Goal: Task Accomplishment & Management: Complete application form

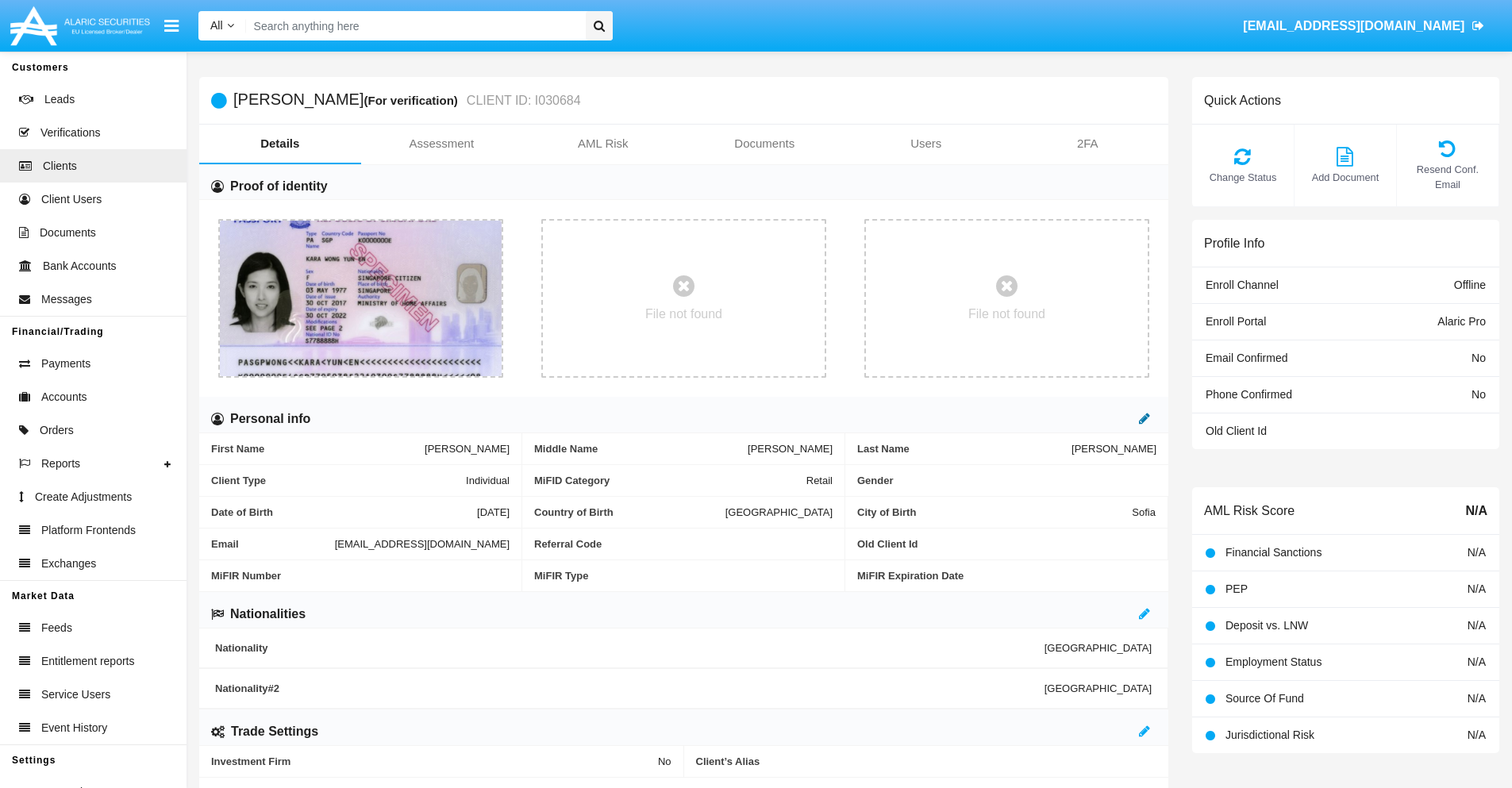
click at [1145, 418] on icon at bounding box center [1145, 418] width 11 height 13
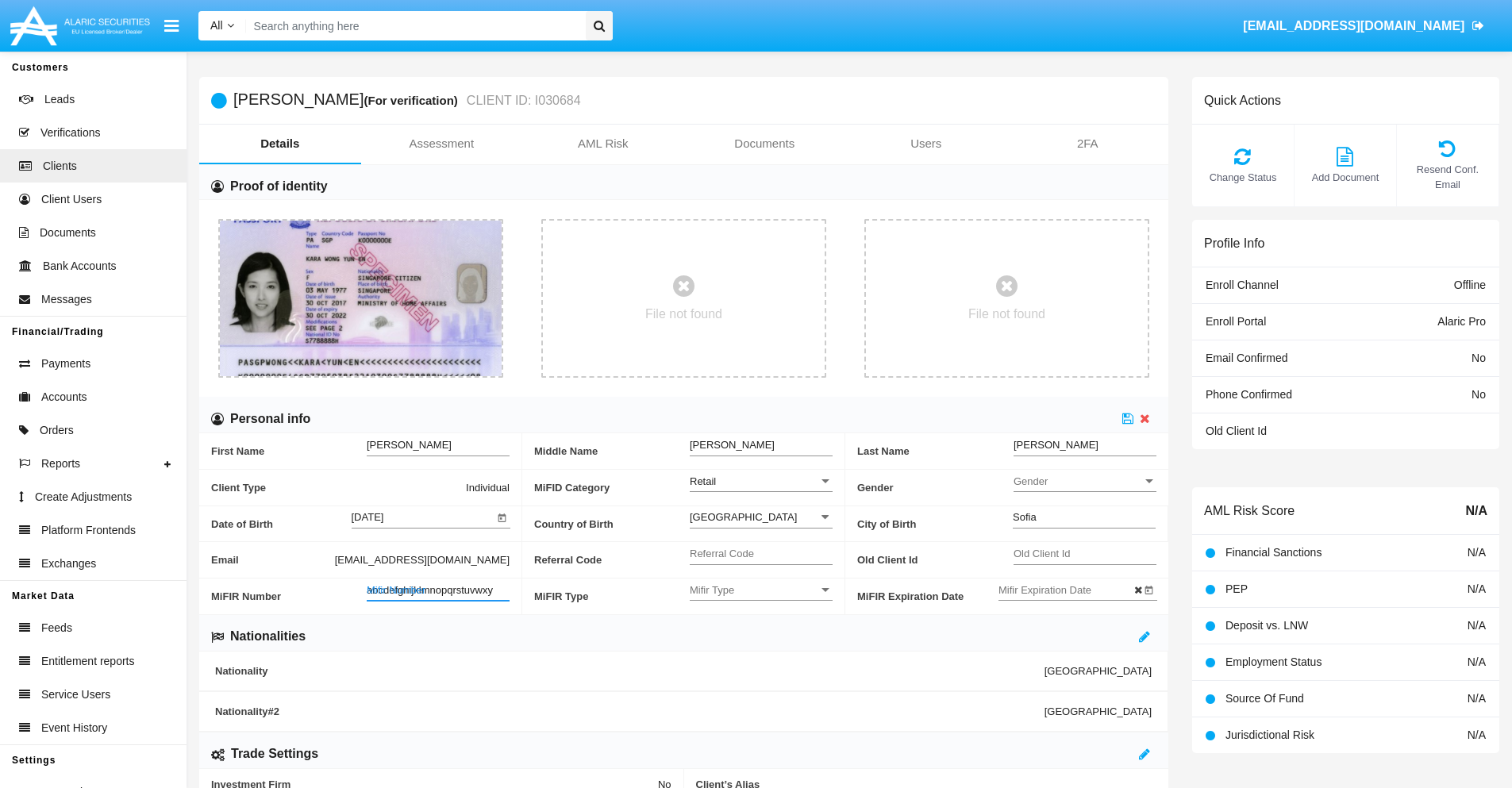
type input "abcdefghijklmnopqrstuvwxyz"
click at [1128, 418] on icon at bounding box center [1128, 418] width 11 height 13
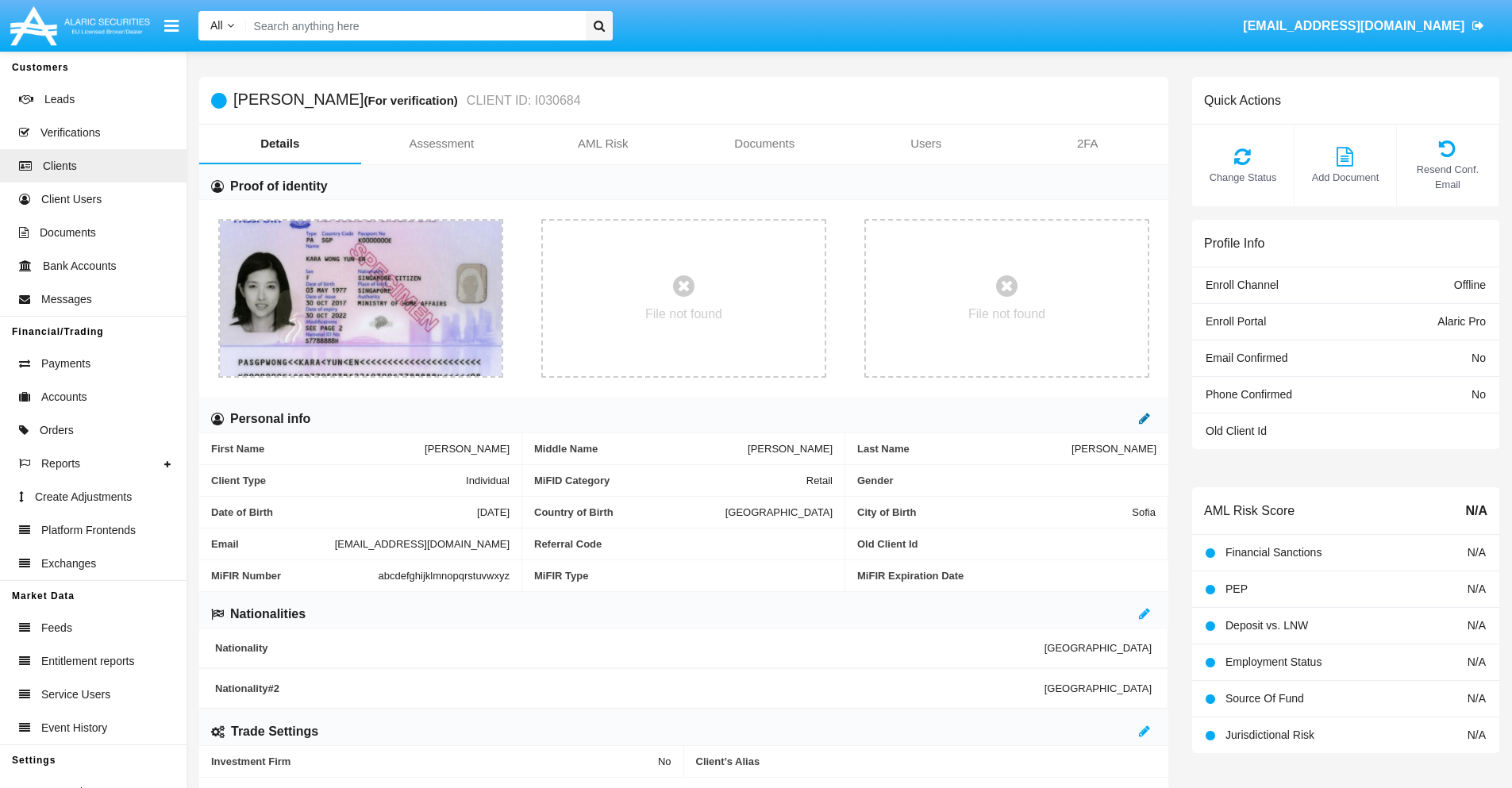
click at [1145, 418] on icon at bounding box center [1145, 418] width 11 height 13
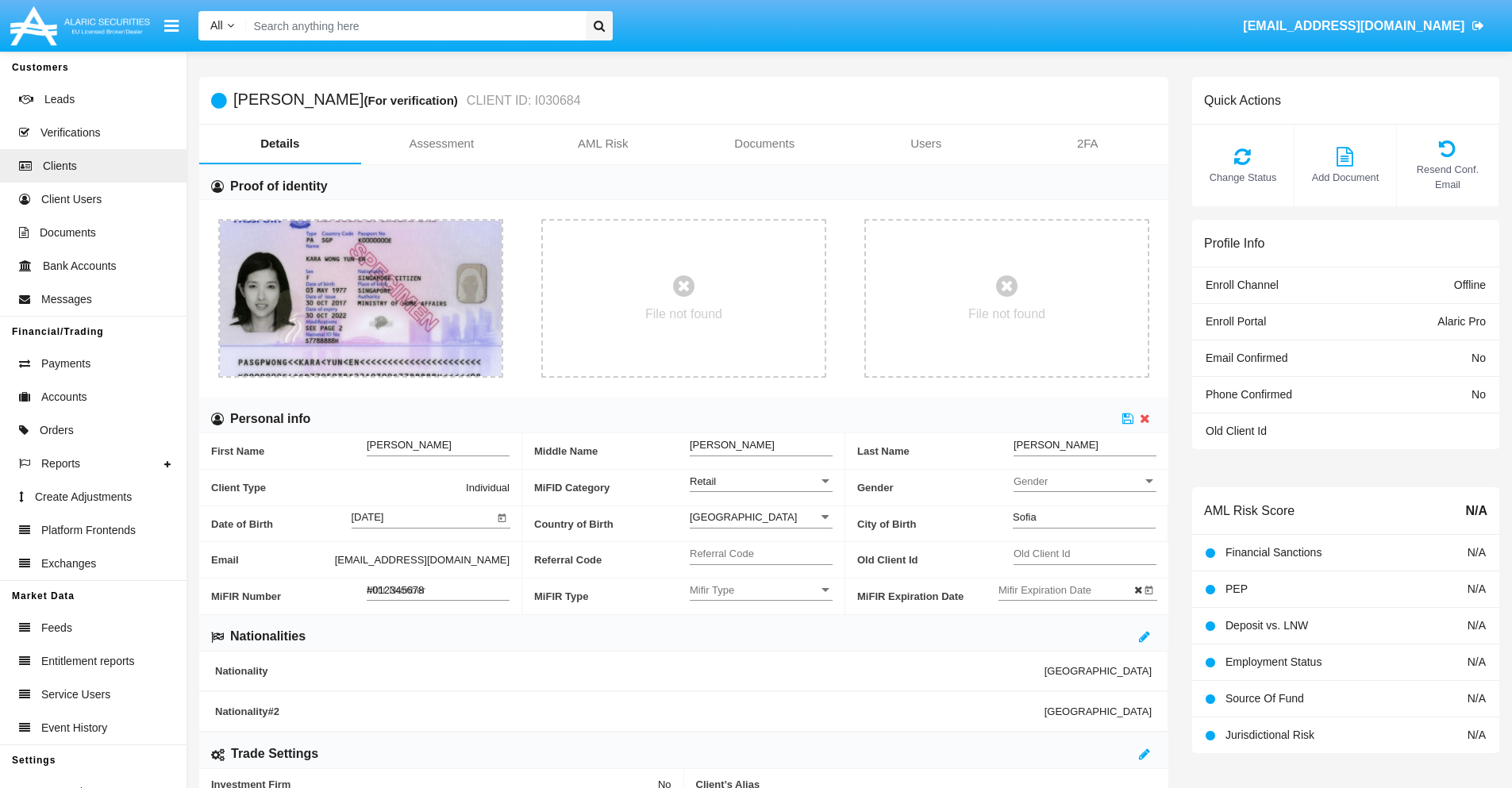
type input "#0123456789"
click at [1128, 418] on icon at bounding box center [1128, 418] width 11 height 13
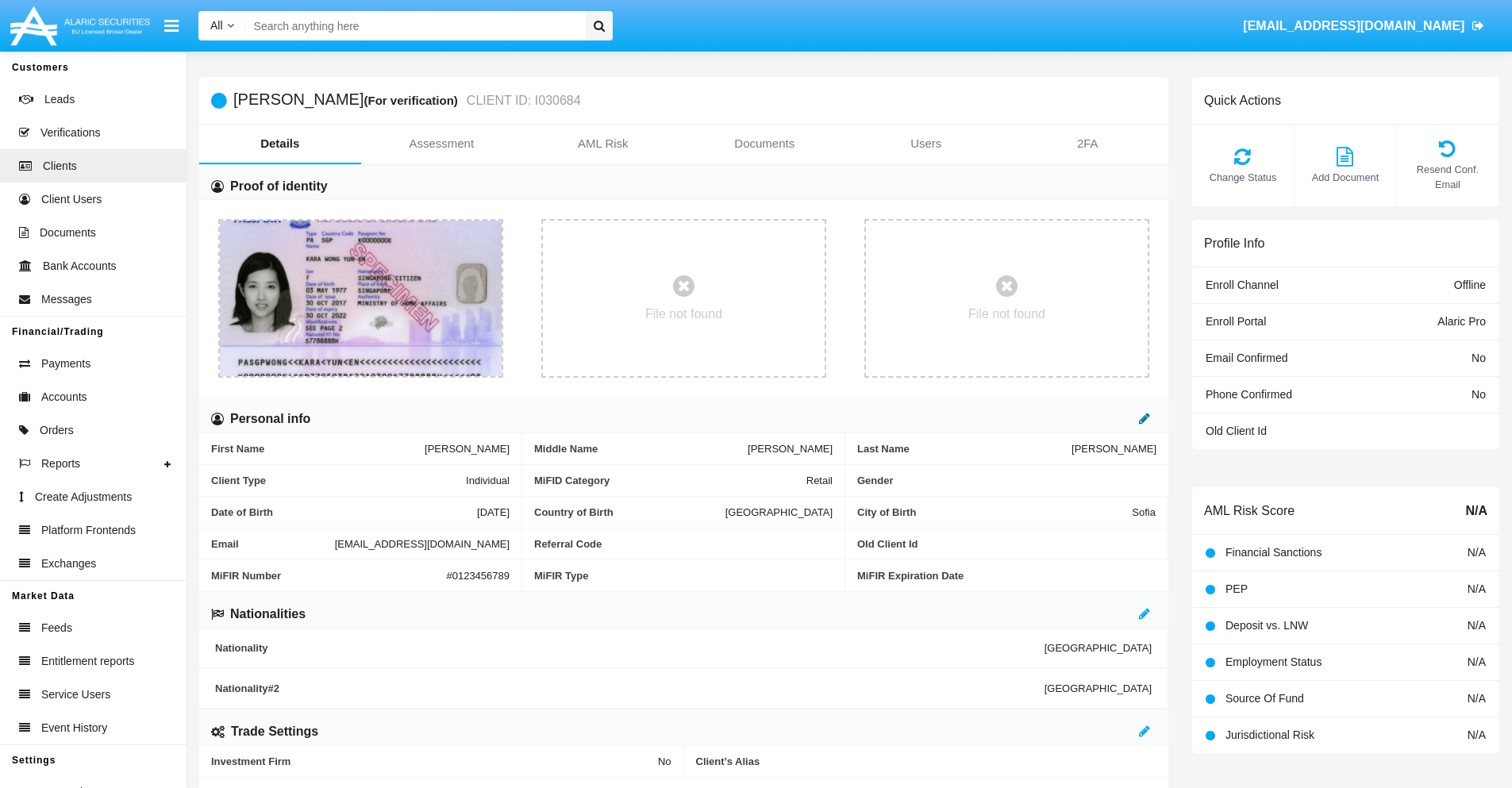
click at [1145, 418] on icon at bounding box center [1145, 418] width 11 height 13
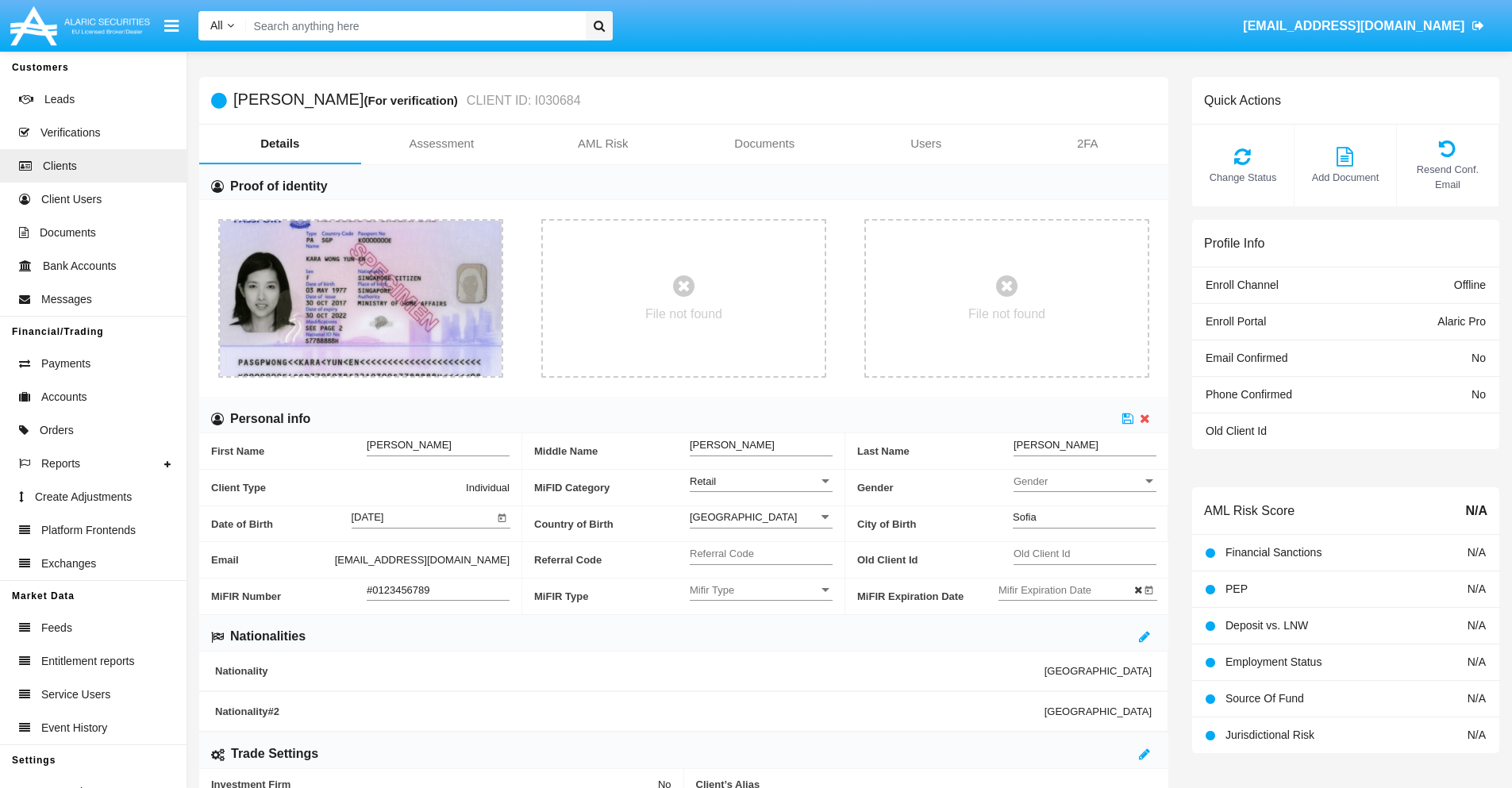
click at [438, 589] on input "#0123456789" at bounding box center [437, 589] width 143 height 14
click at [1128, 418] on icon at bounding box center [1128, 418] width 11 height 13
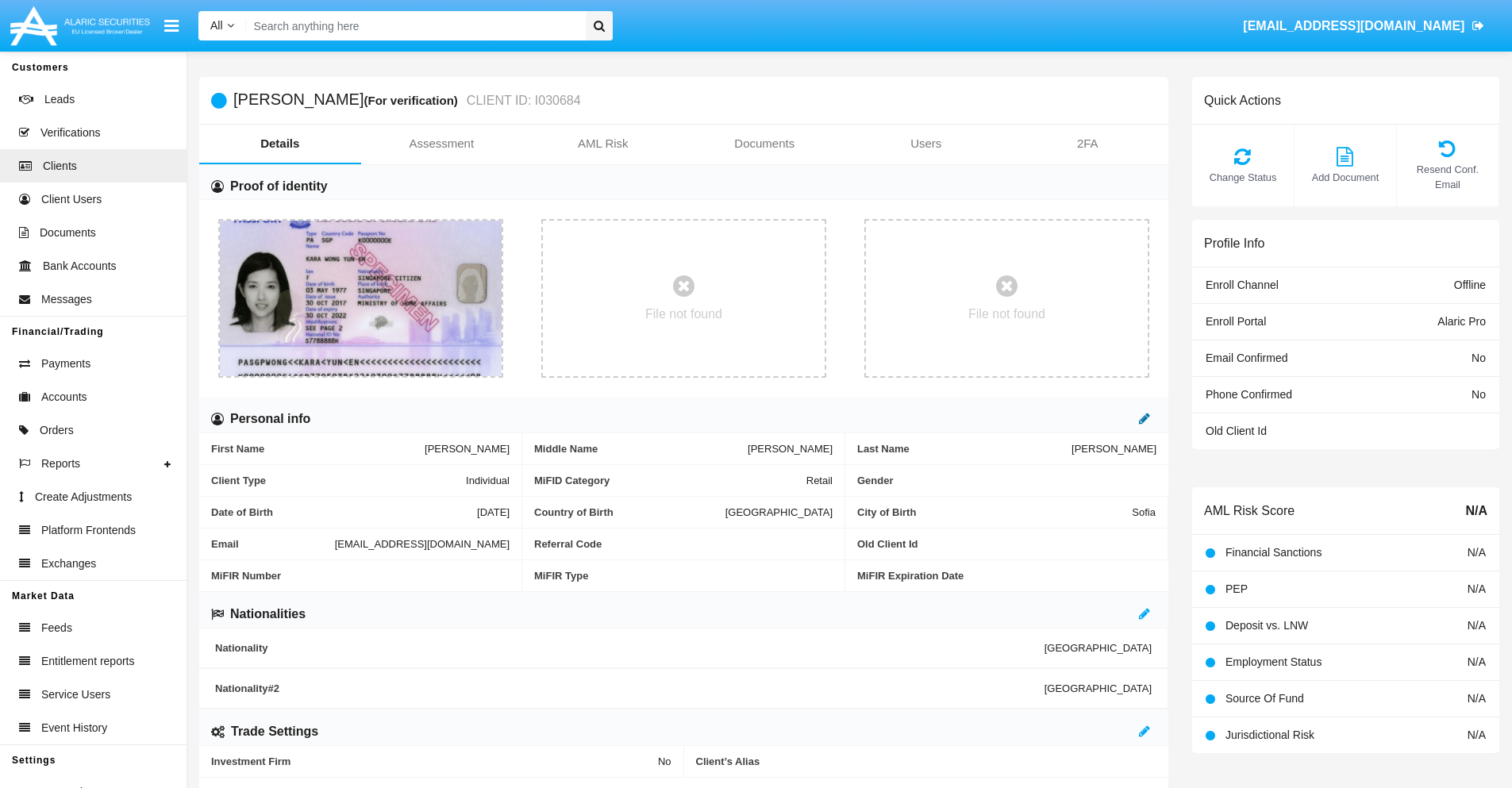
click at [1145, 418] on icon at bounding box center [1145, 418] width 11 height 13
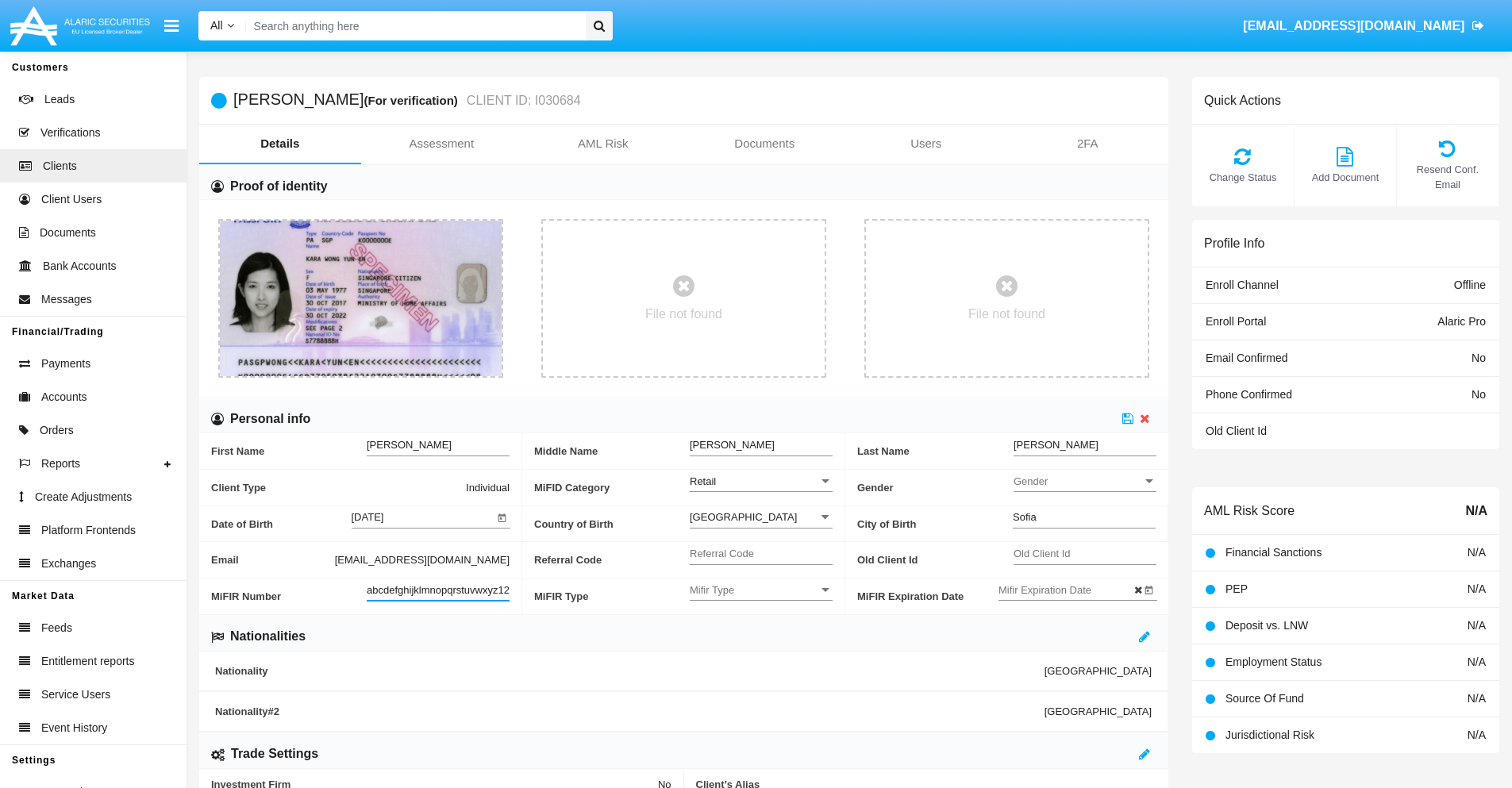
scroll to position [0, 11]
type input "abcdefghijklmnopqrstuvwxyz1234"
click at [1128, 418] on icon at bounding box center [1128, 418] width 11 height 13
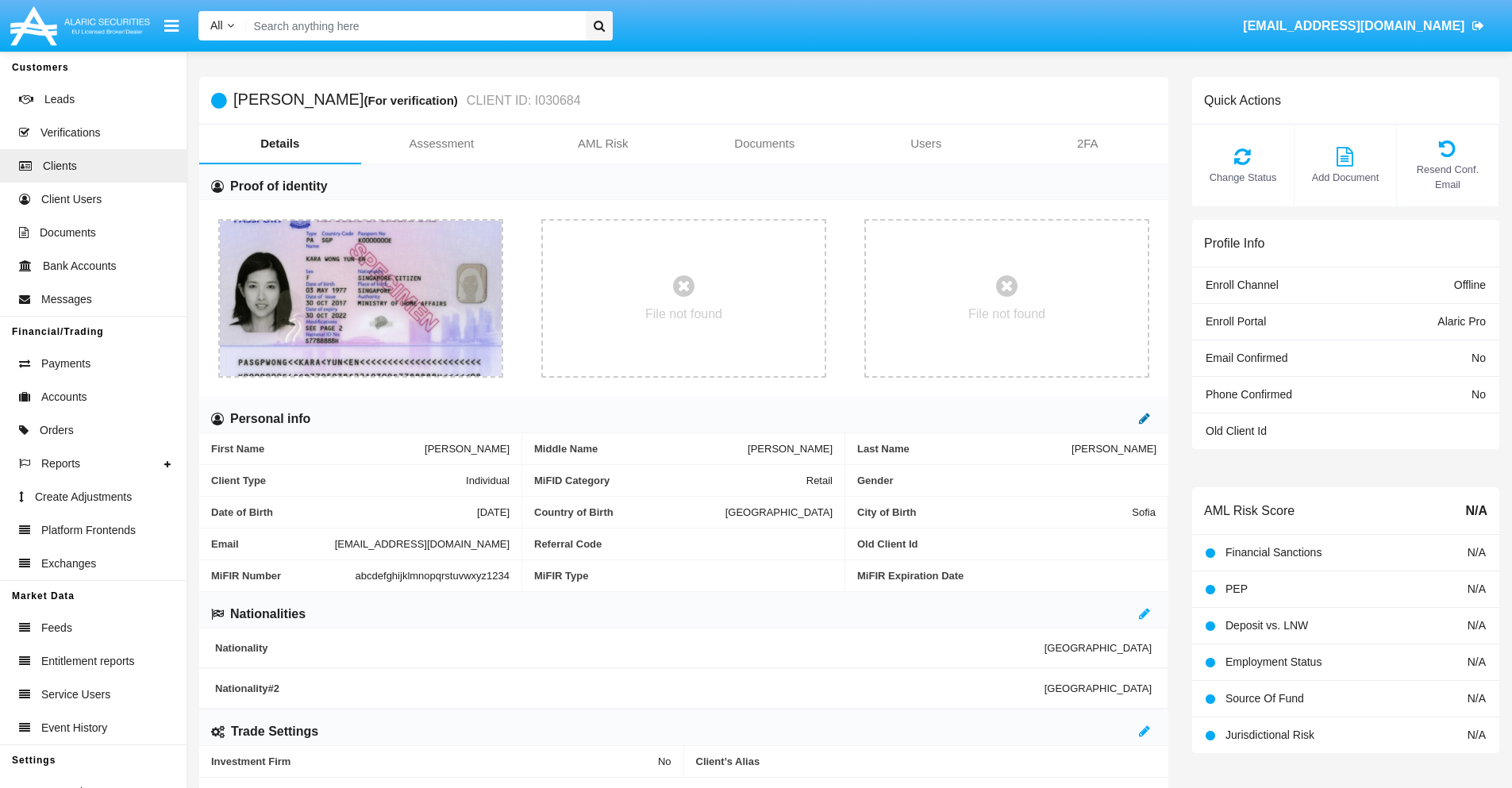
click at [1145, 418] on icon at bounding box center [1145, 418] width 11 height 13
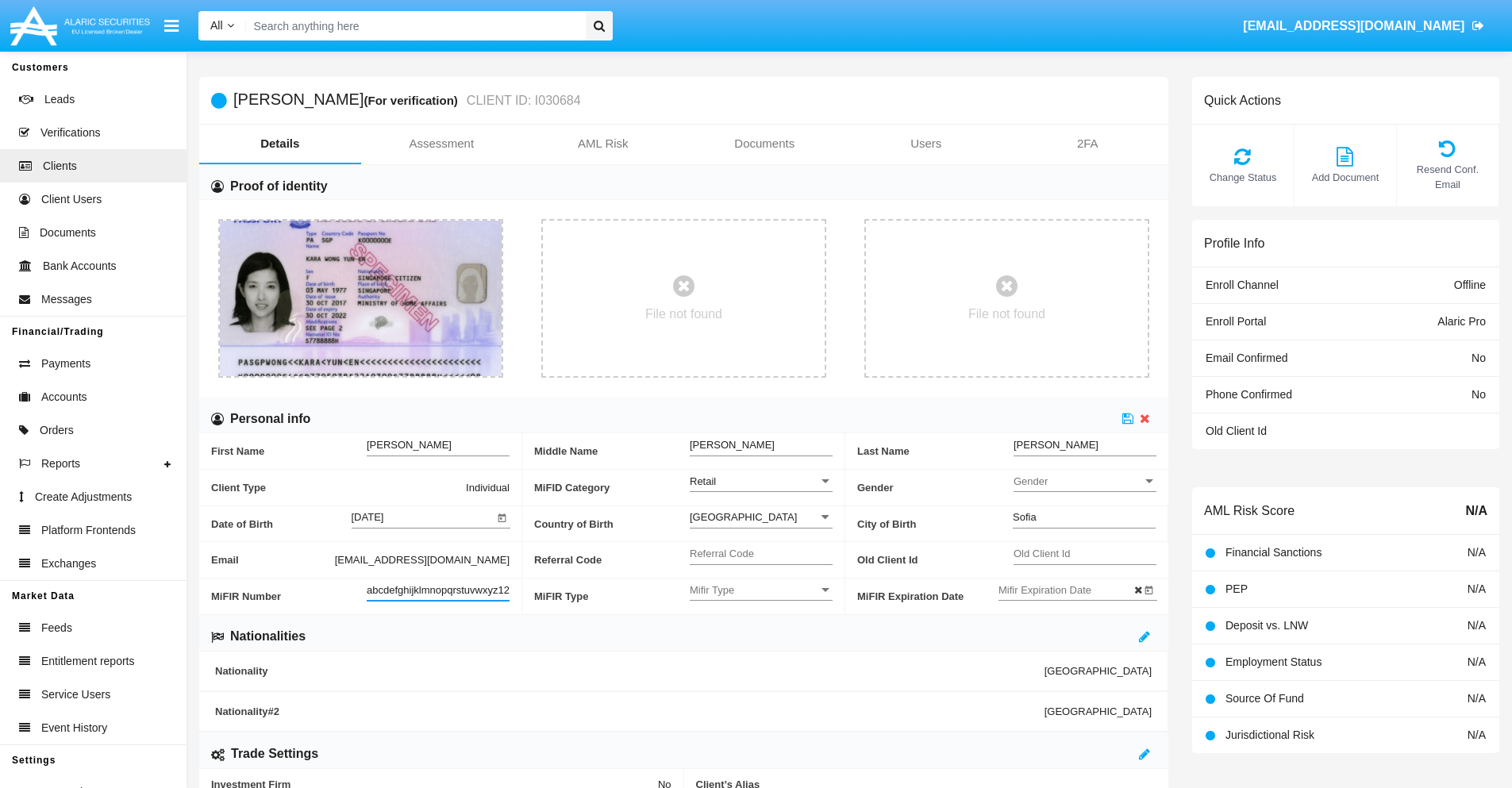
scroll to position [0, 16]
type input "abcdefghijklmnopqrstuvwxyz12345"
click at [1128, 418] on icon at bounding box center [1128, 418] width 11 height 13
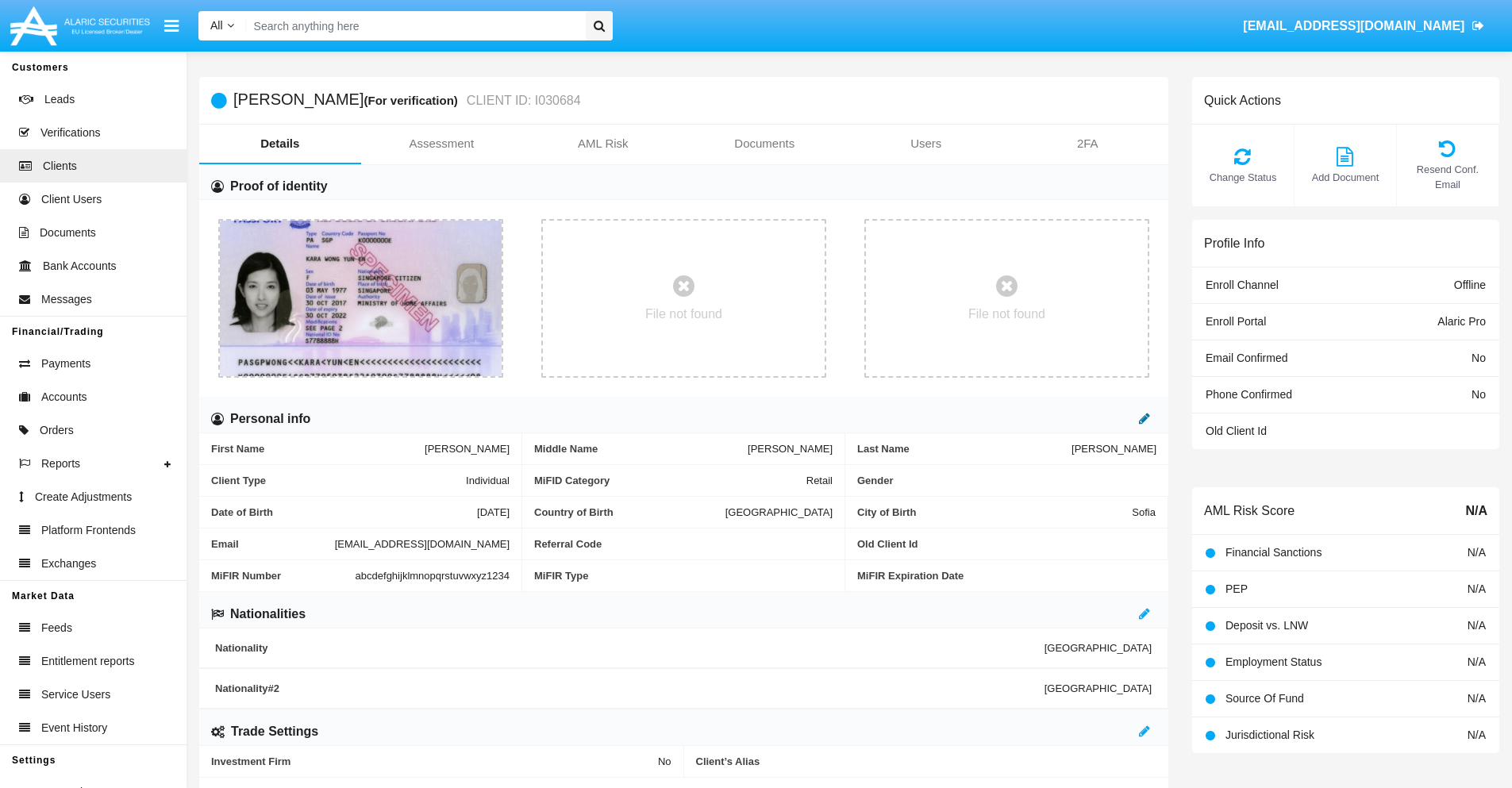
click at [1145, 418] on icon at bounding box center [1145, 418] width 11 height 13
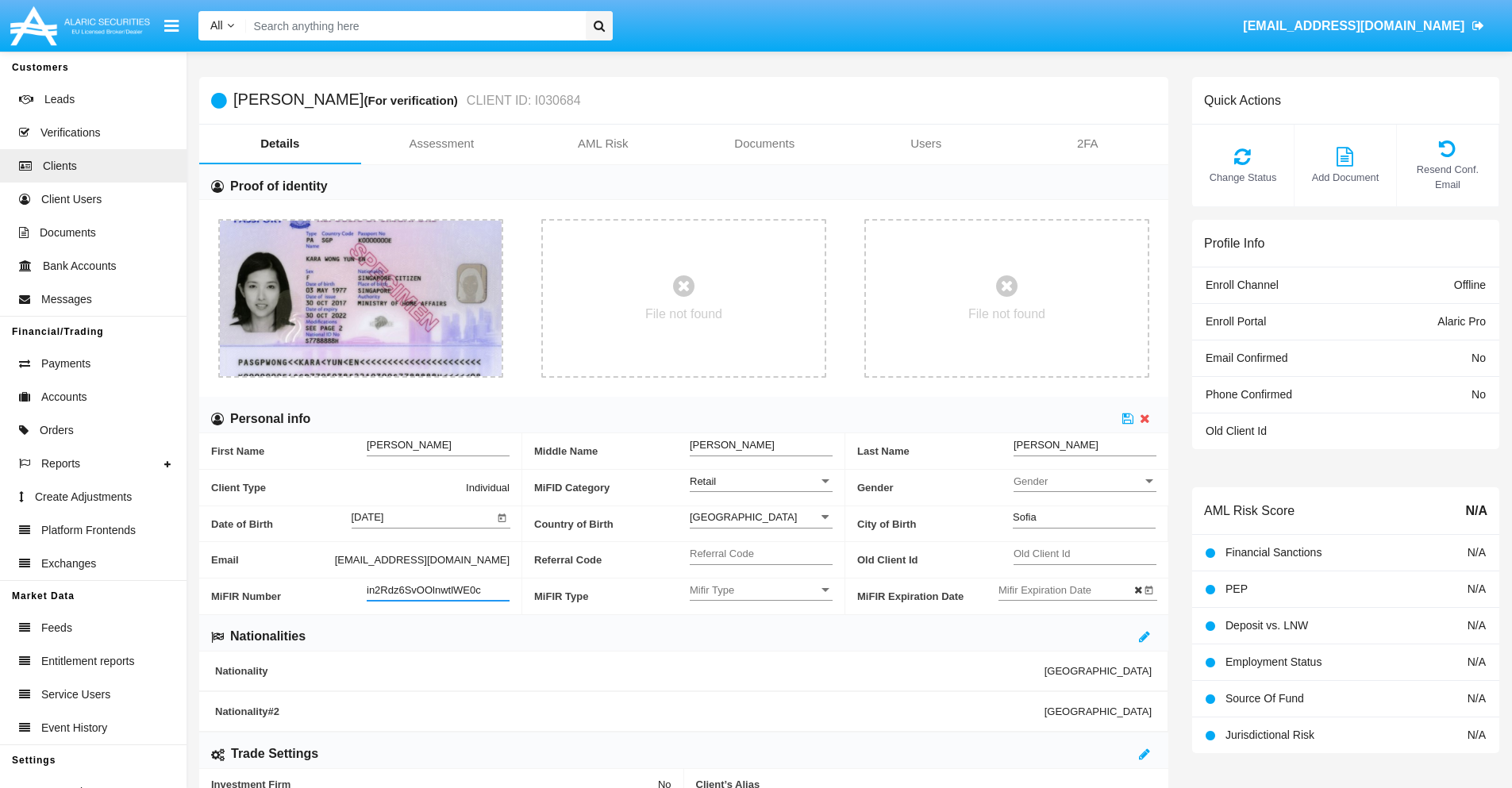
type input "in2Rdz6SvOOlnwtlWE0c"
click at [761, 589] on span "Mifir Type" at bounding box center [754, 589] width 129 height 14
click at [761, 629] on span "CONCAT" at bounding box center [761, 629] width 143 height 31
click at [1069, 589] on input "Mifir Expiration Date" at bounding box center [1070, 589] width 143 height 14
click at [1046, 322] on span "AUG 2025" at bounding box center [1033, 323] width 35 height 13
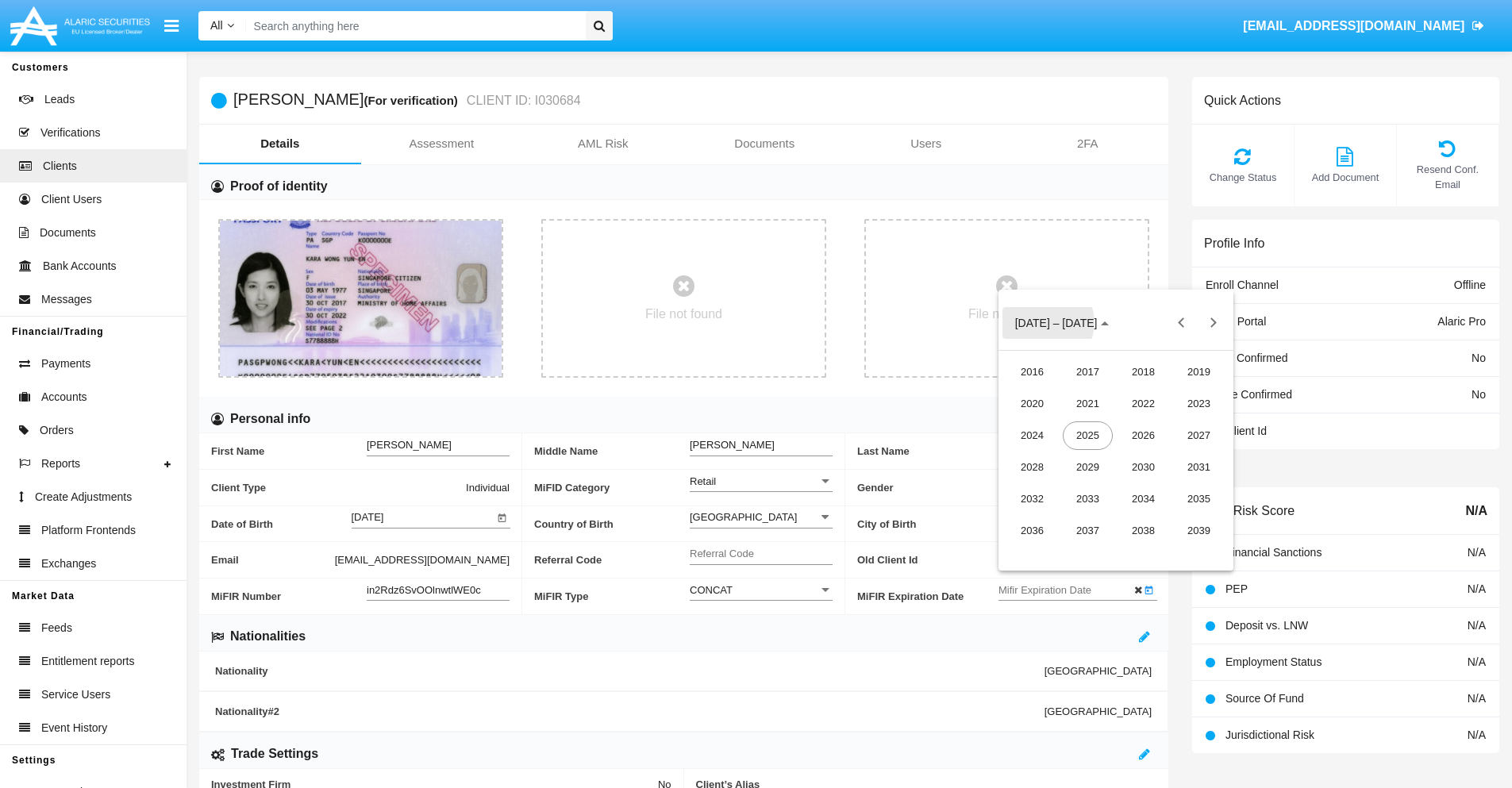
click at [1143, 466] on div "2030" at bounding box center [1143, 466] width 50 height 28
click at [1032, 403] on div "JAN" at bounding box center [1032, 404] width 50 height 28
click at [1084, 423] on div "1" at bounding box center [1084, 423] width 28 height 28
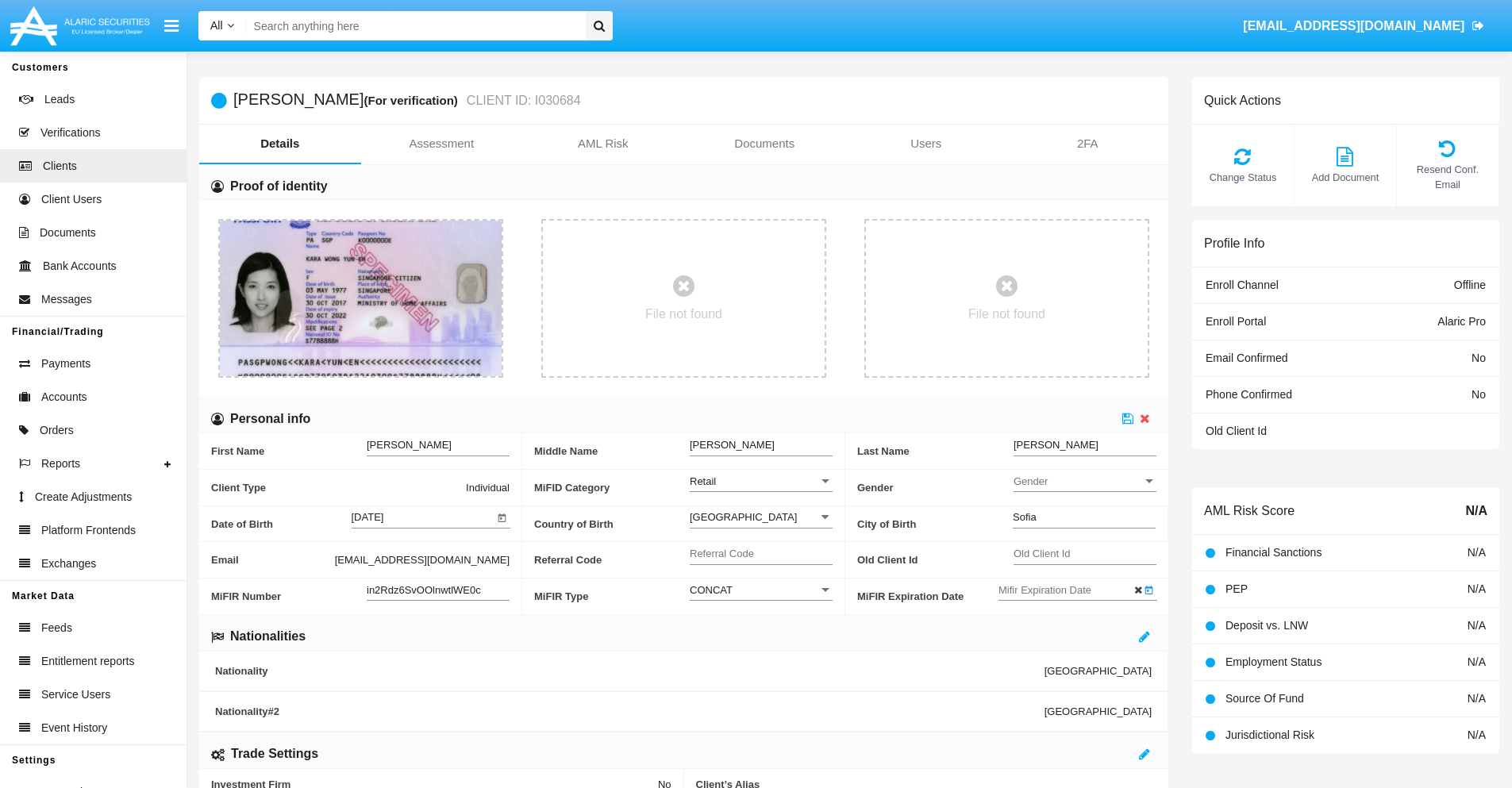
type input "01/01/30"
click at [1128, 418] on icon at bounding box center [1128, 418] width 11 height 13
